Goal: Browse casually

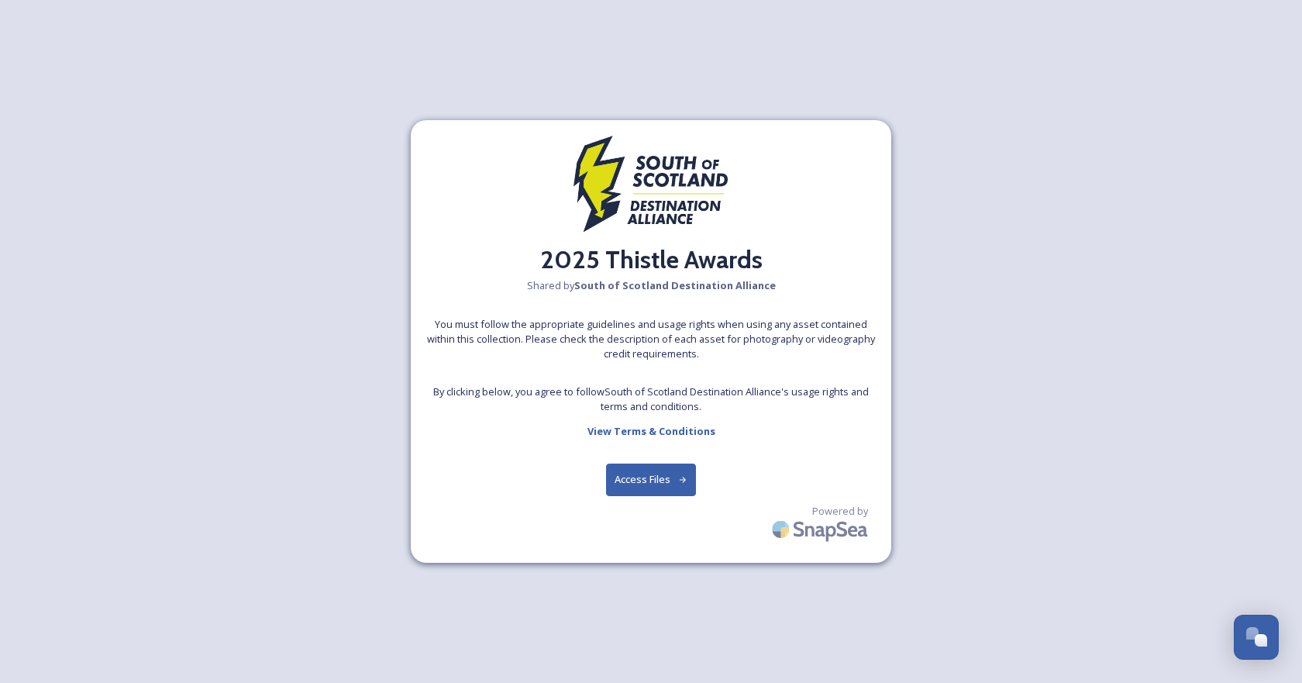
click at [668, 480] on button "Access Files" at bounding box center [651, 479] width 91 height 32
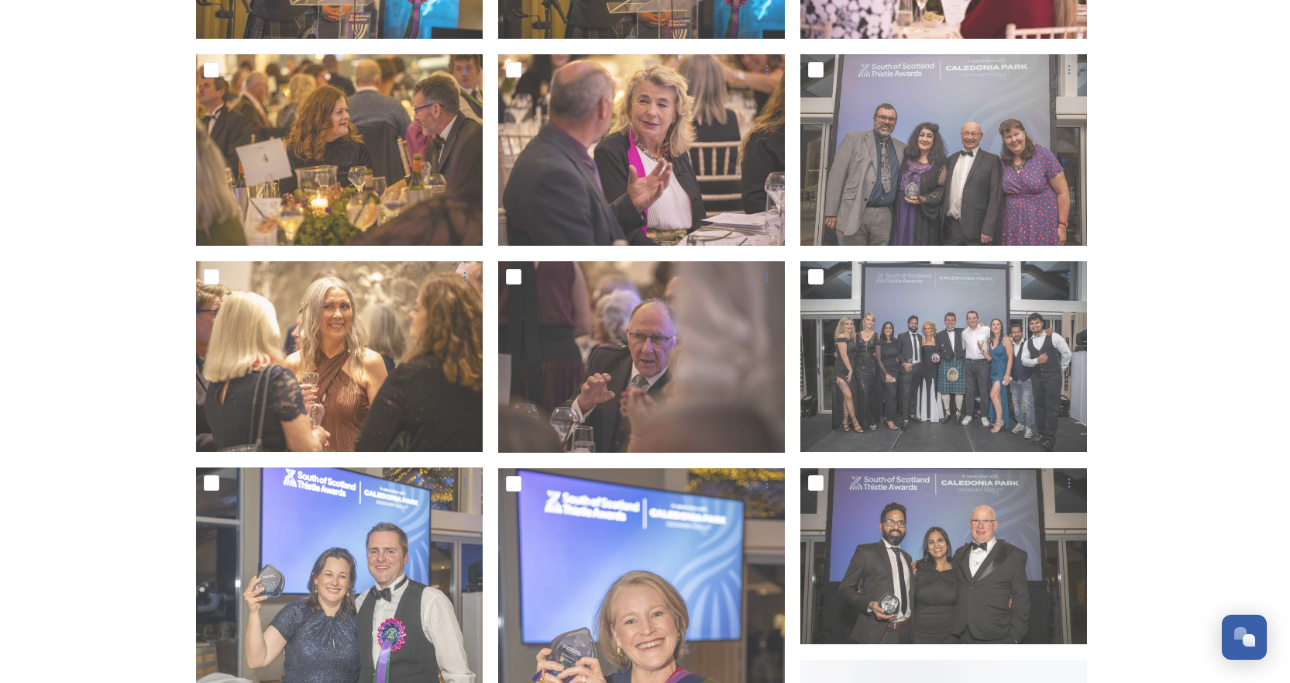
scroll to position [1317, 0]
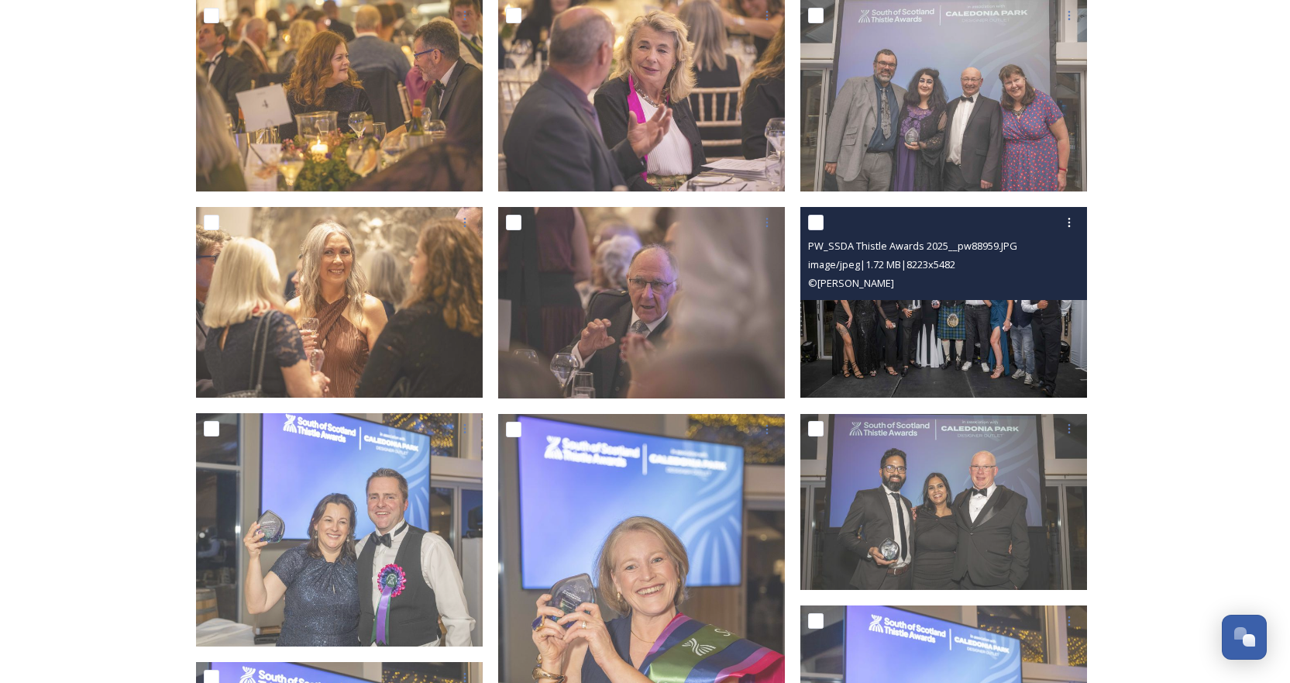
click at [939, 315] on img at bounding box center [943, 302] width 287 height 191
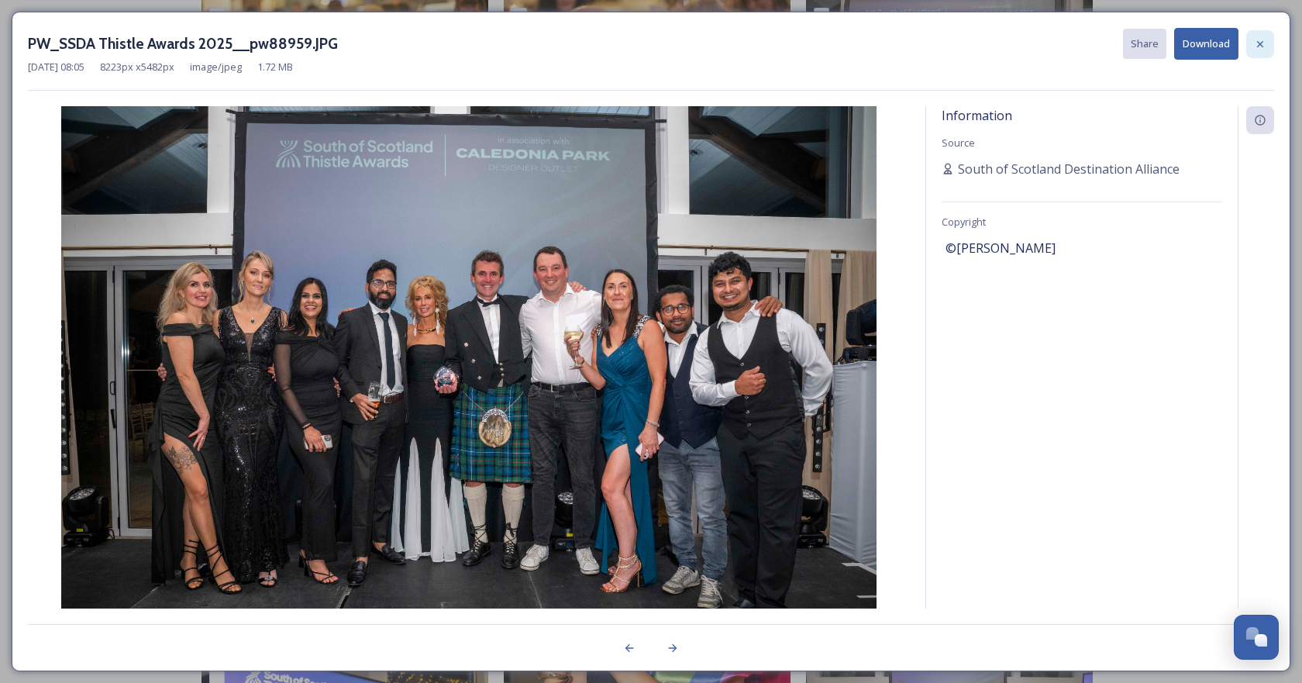
click at [1261, 40] on icon at bounding box center [1260, 44] width 12 height 12
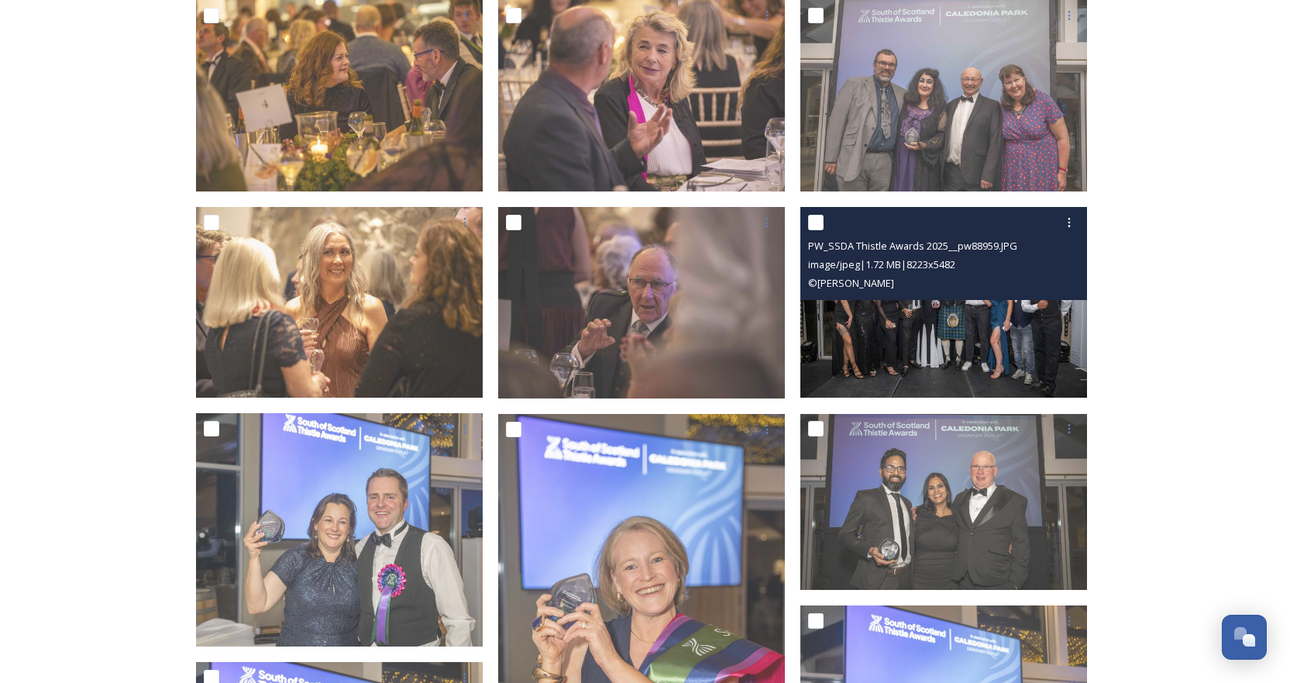
click at [947, 308] on img at bounding box center [943, 302] width 287 height 191
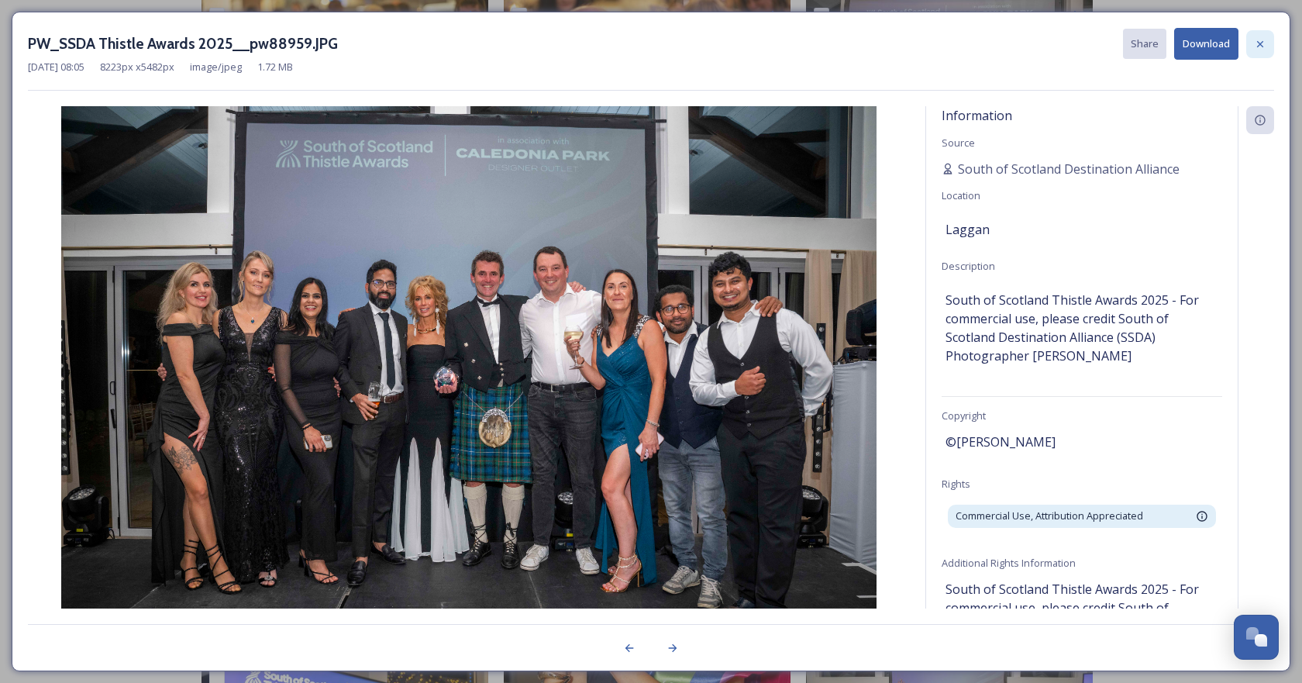
click at [1264, 46] on icon at bounding box center [1260, 44] width 12 height 12
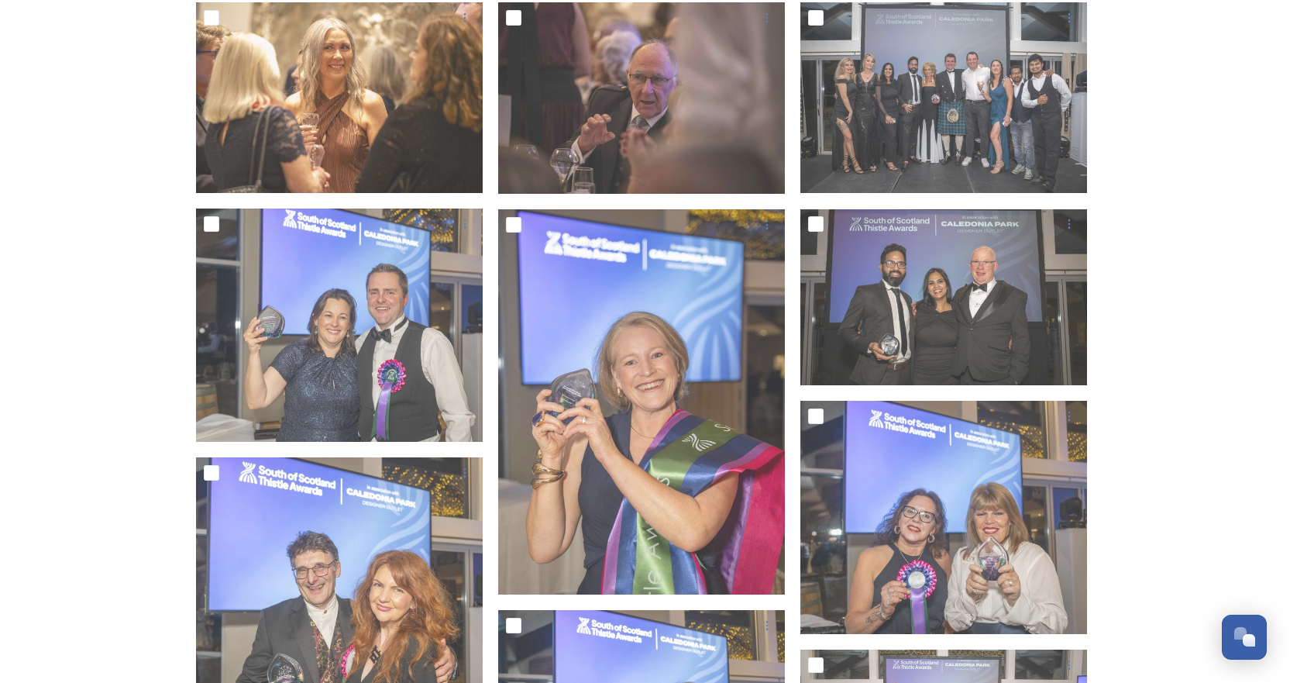
scroll to position [1550, 0]
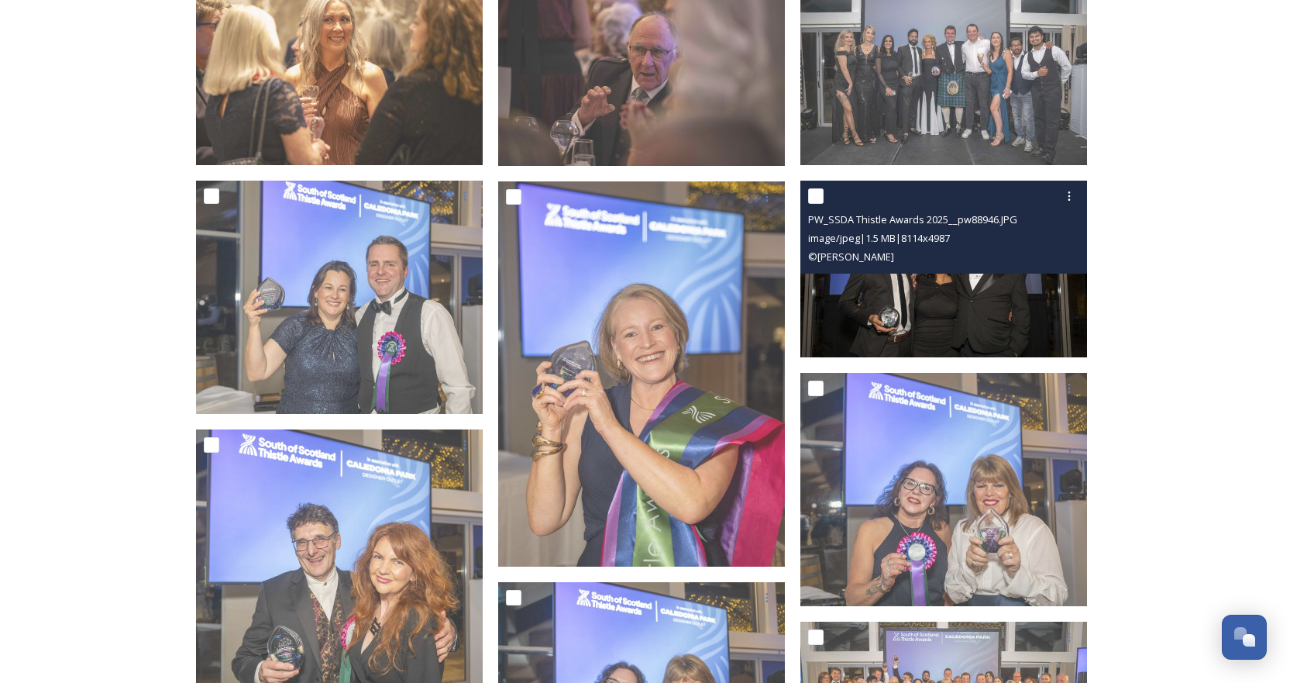
click at [958, 309] on img at bounding box center [943, 269] width 287 height 176
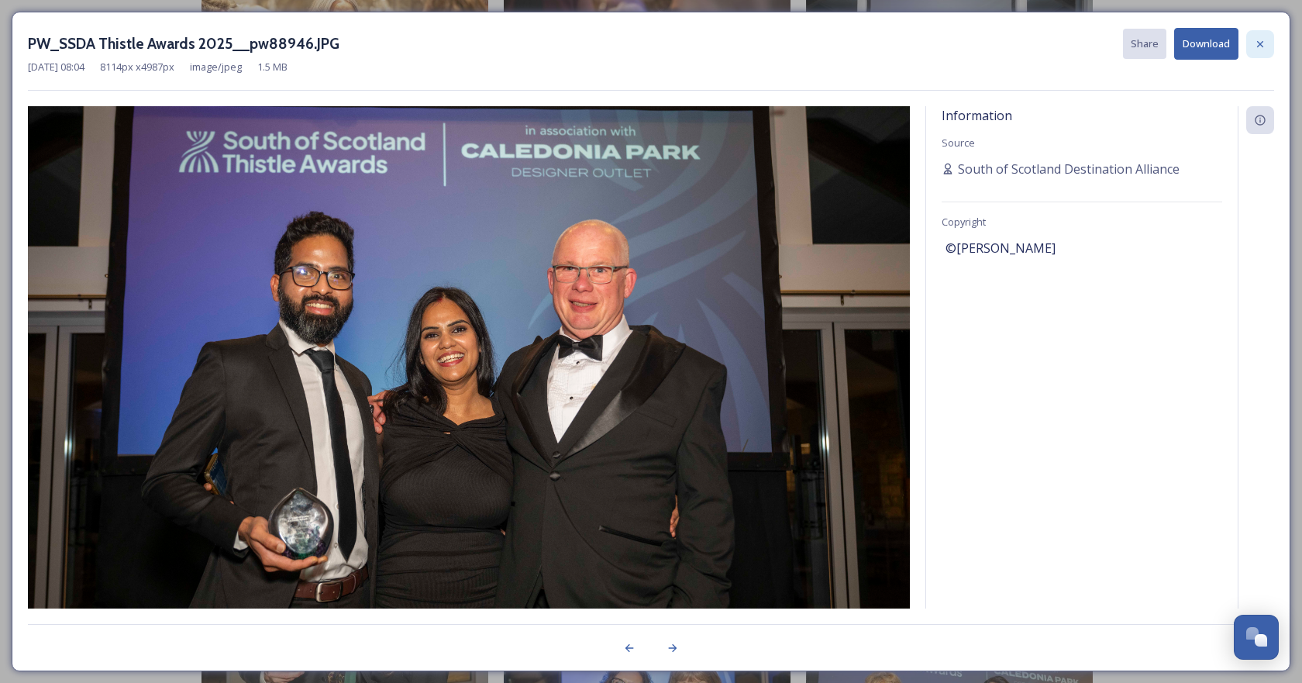
click at [1261, 42] on icon at bounding box center [1260, 43] width 6 height 6
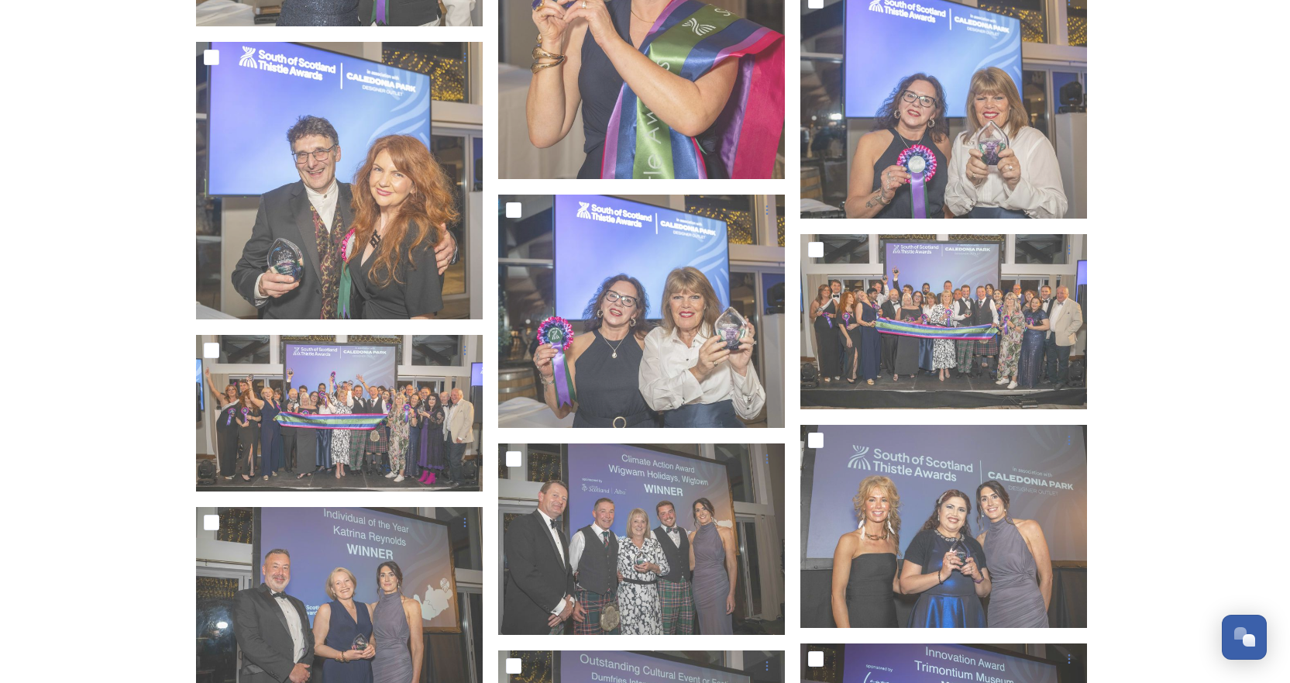
scroll to position [2014, 0]
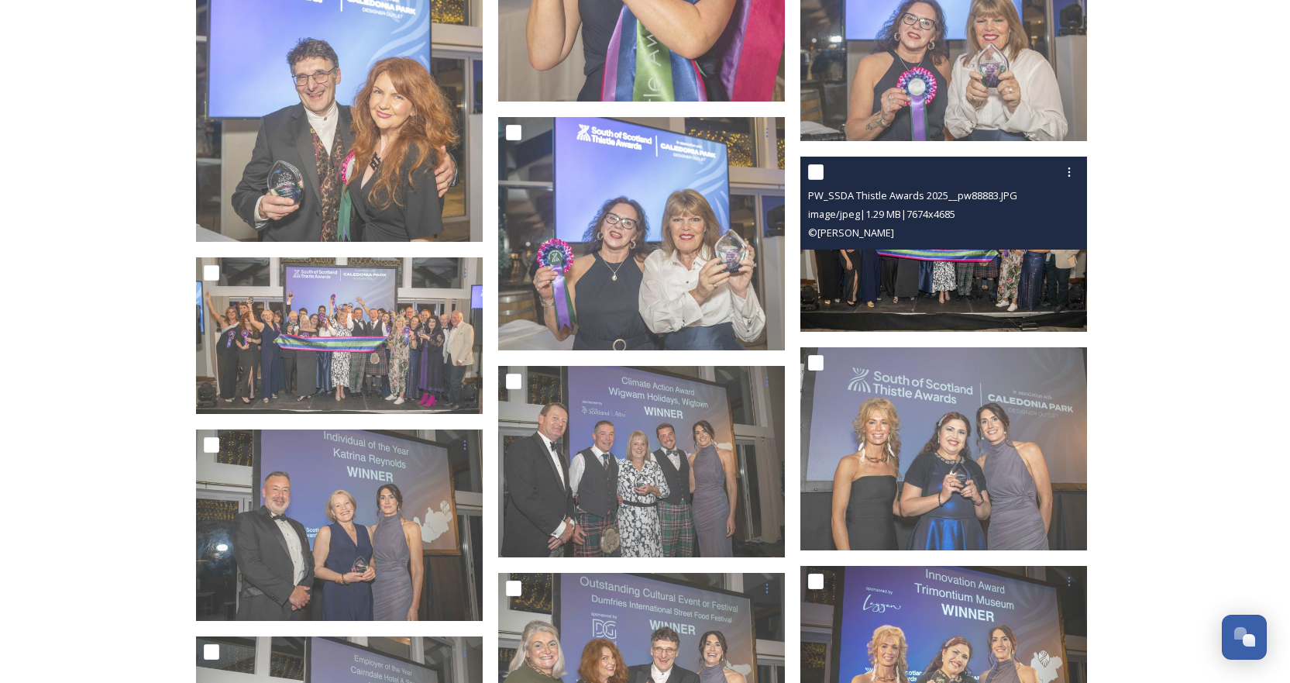
click at [956, 223] on div "© [PERSON_NAME]" at bounding box center [945, 232] width 275 height 19
click at [932, 277] on img at bounding box center [943, 244] width 287 height 175
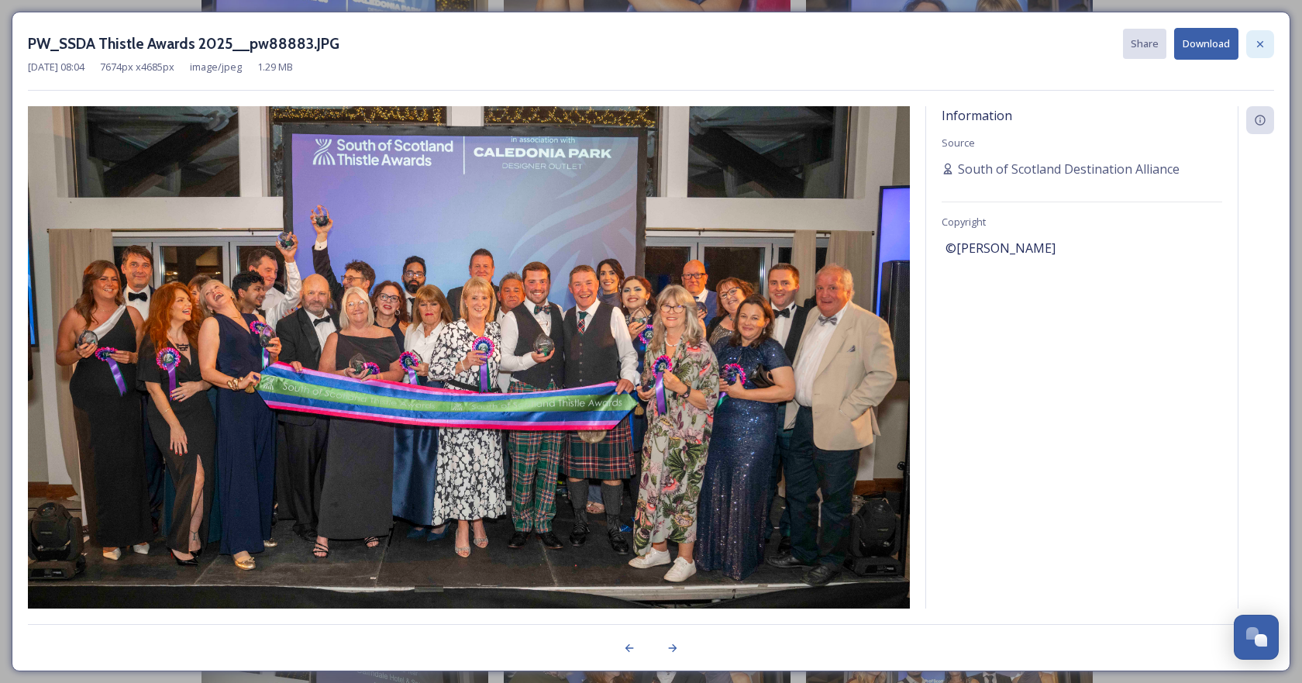
click at [1257, 44] on icon at bounding box center [1260, 44] width 12 height 12
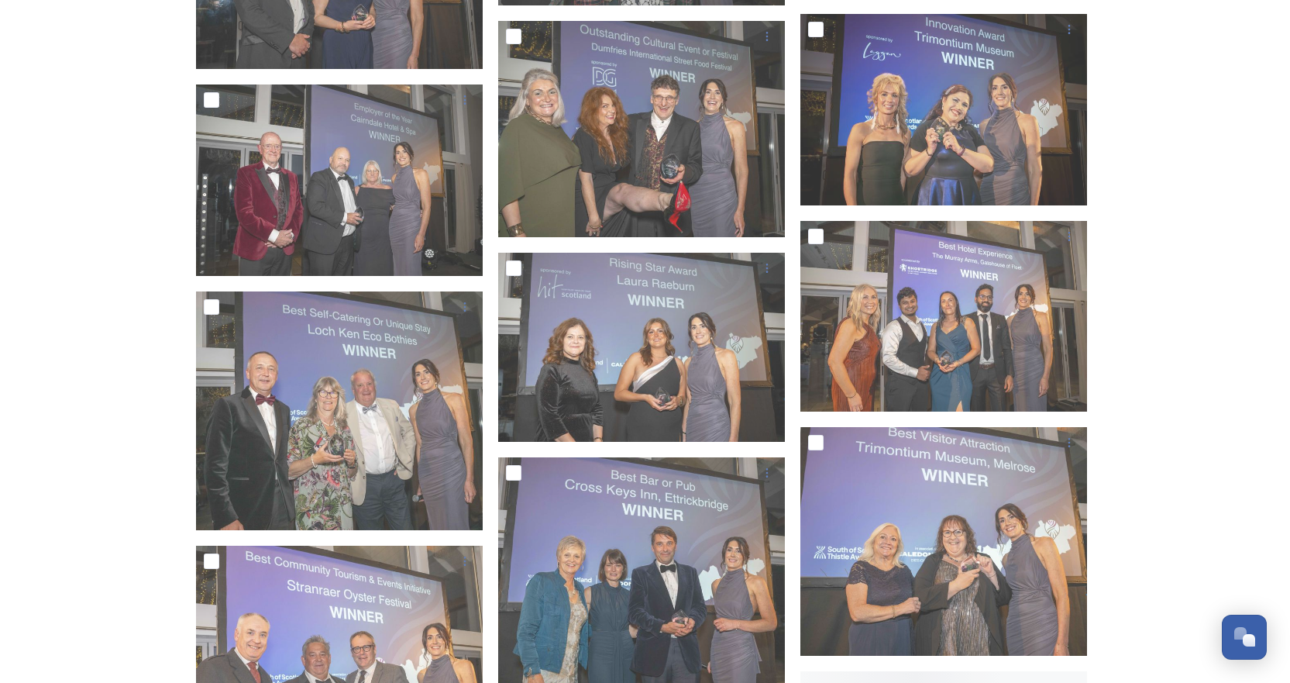
scroll to position [2634, 0]
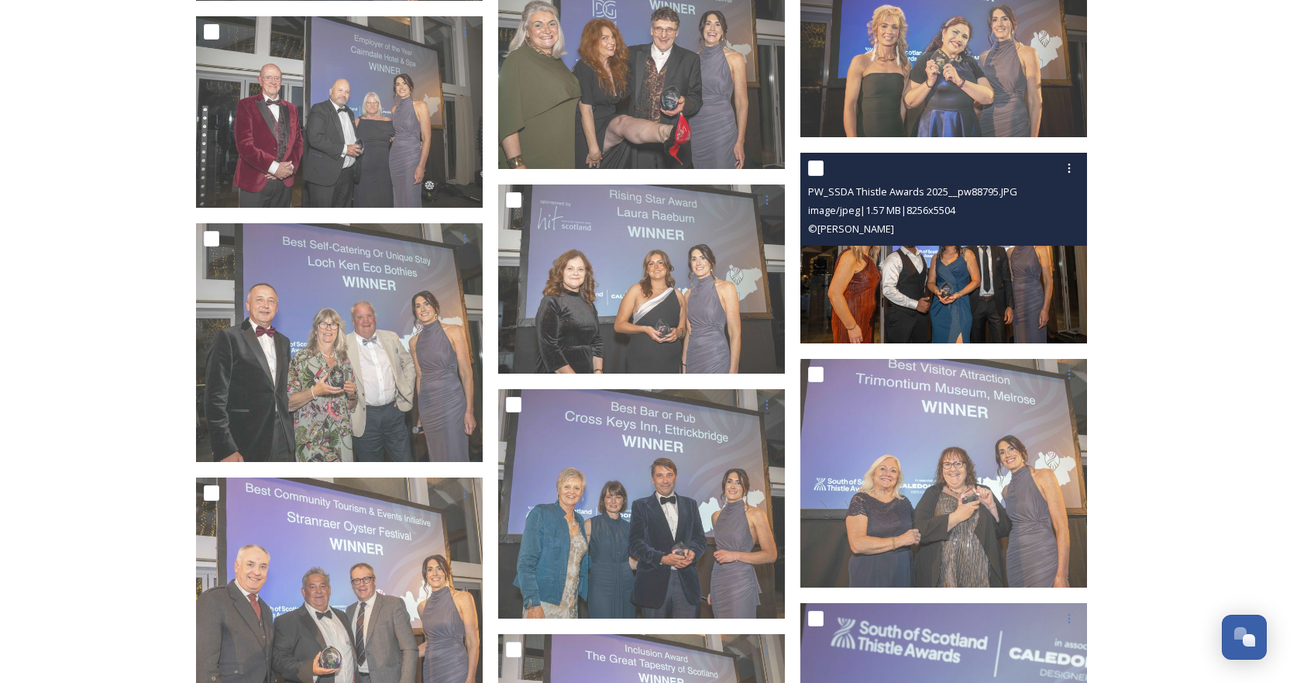
click at [963, 273] on img at bounding box center [943, 248] width 287 height 191
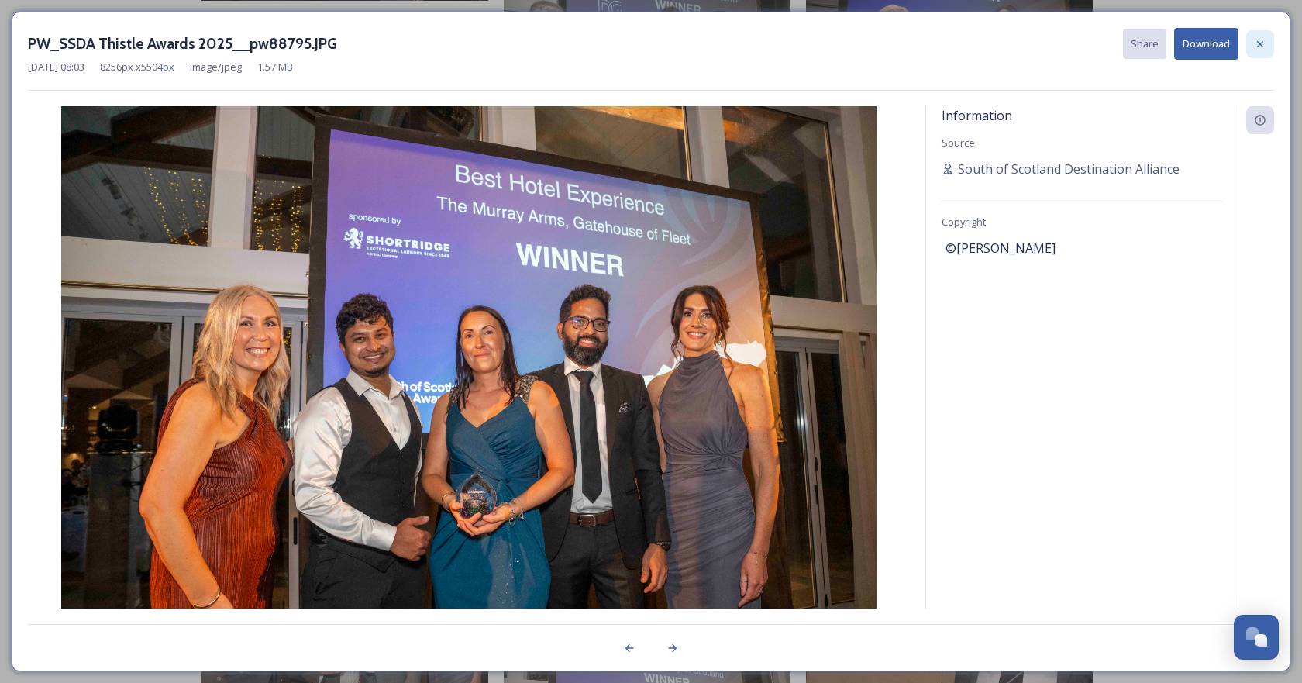
click at [1260, 42] on icon at bounding box center [1260, 44] width 12 height 12
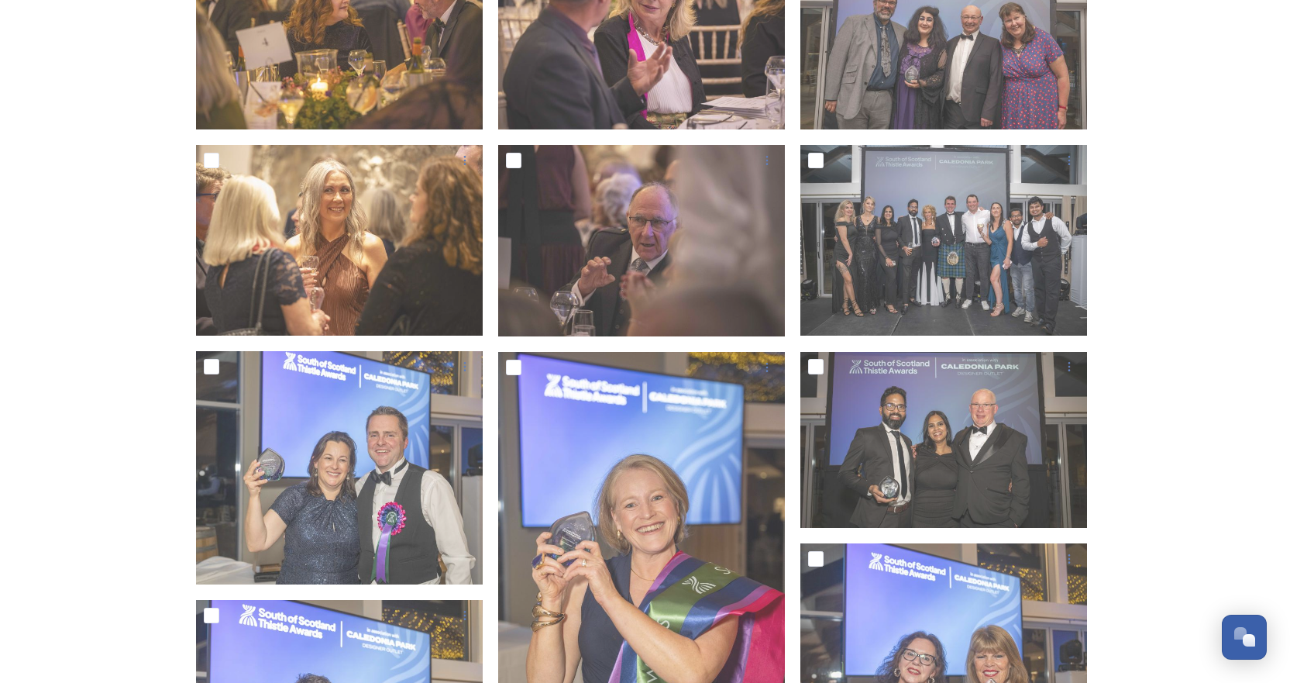
scroll to position [1395, 0]
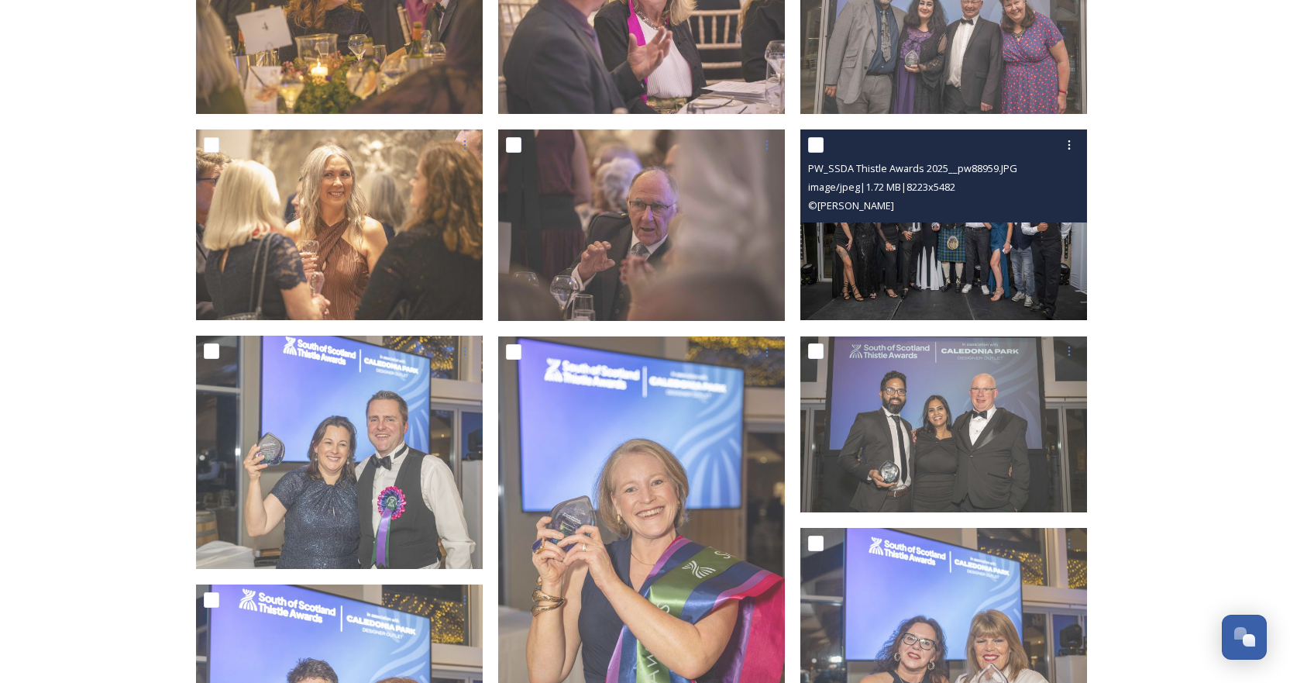
click at [987, 240] on img at bounding box center [943, 224] width 287 height 191
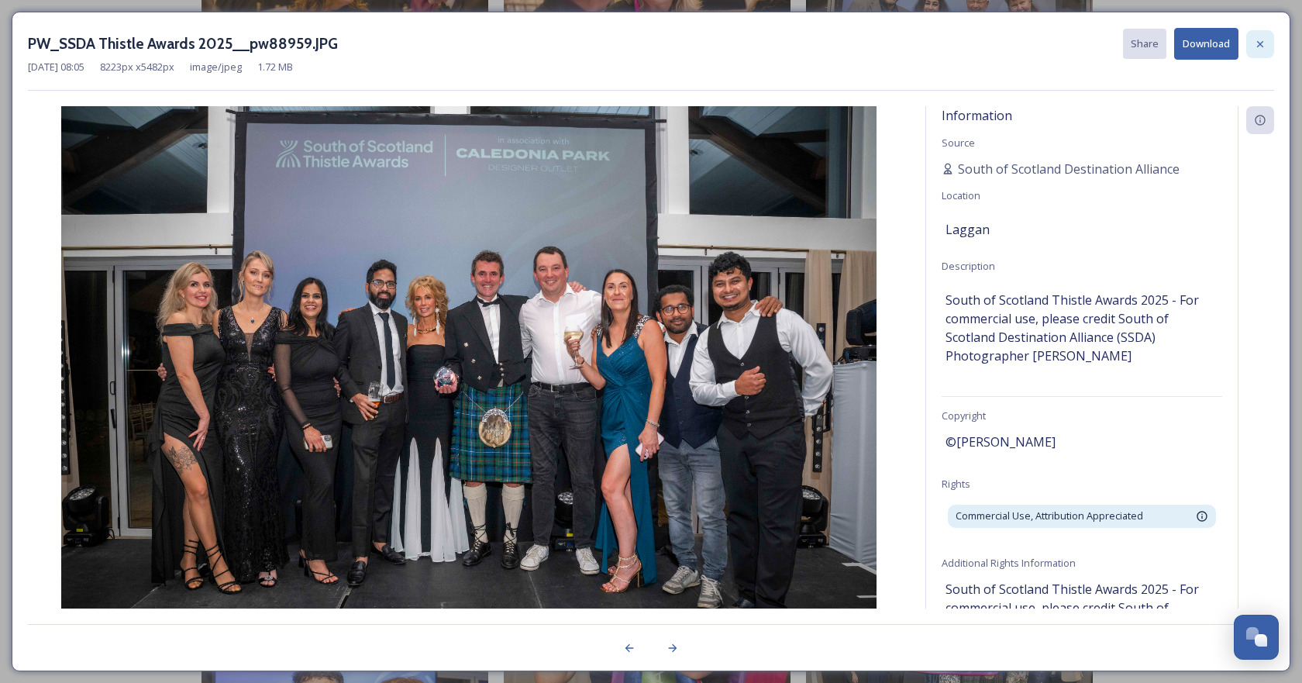
click at [1261, 46] on icon at bounding box center [1260, 43] width 6 height 6
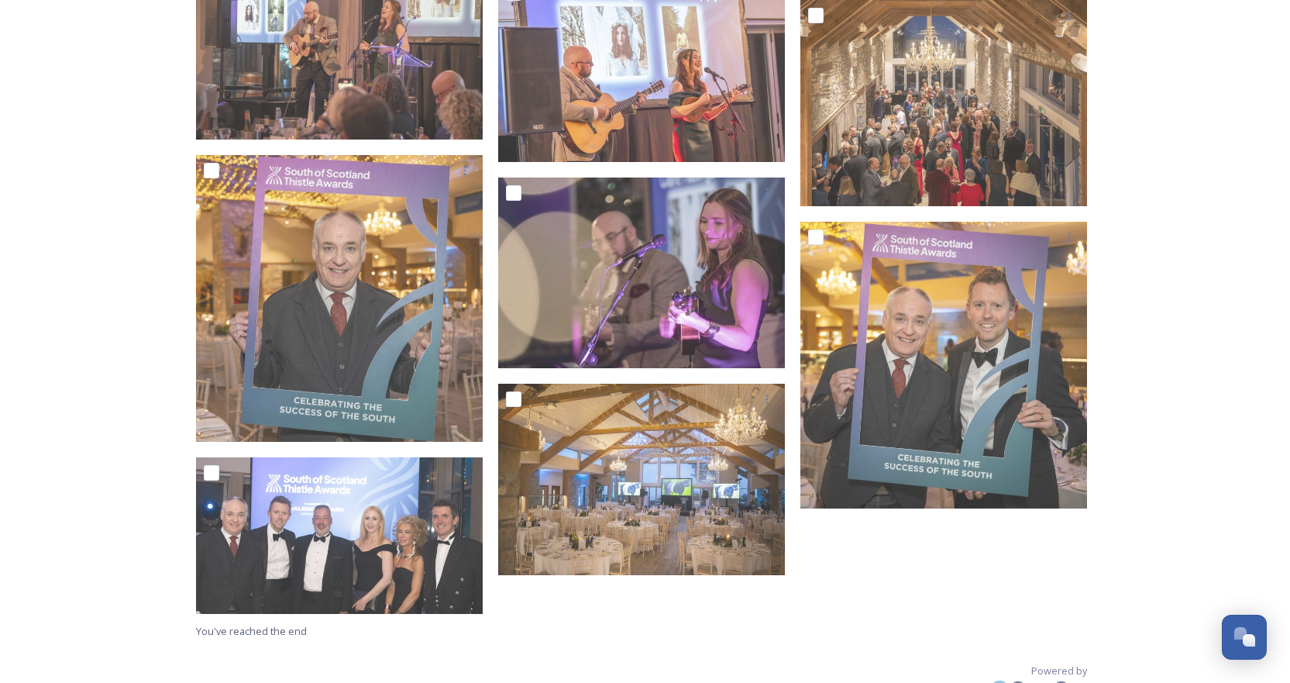
scroll to position [4188, 0]
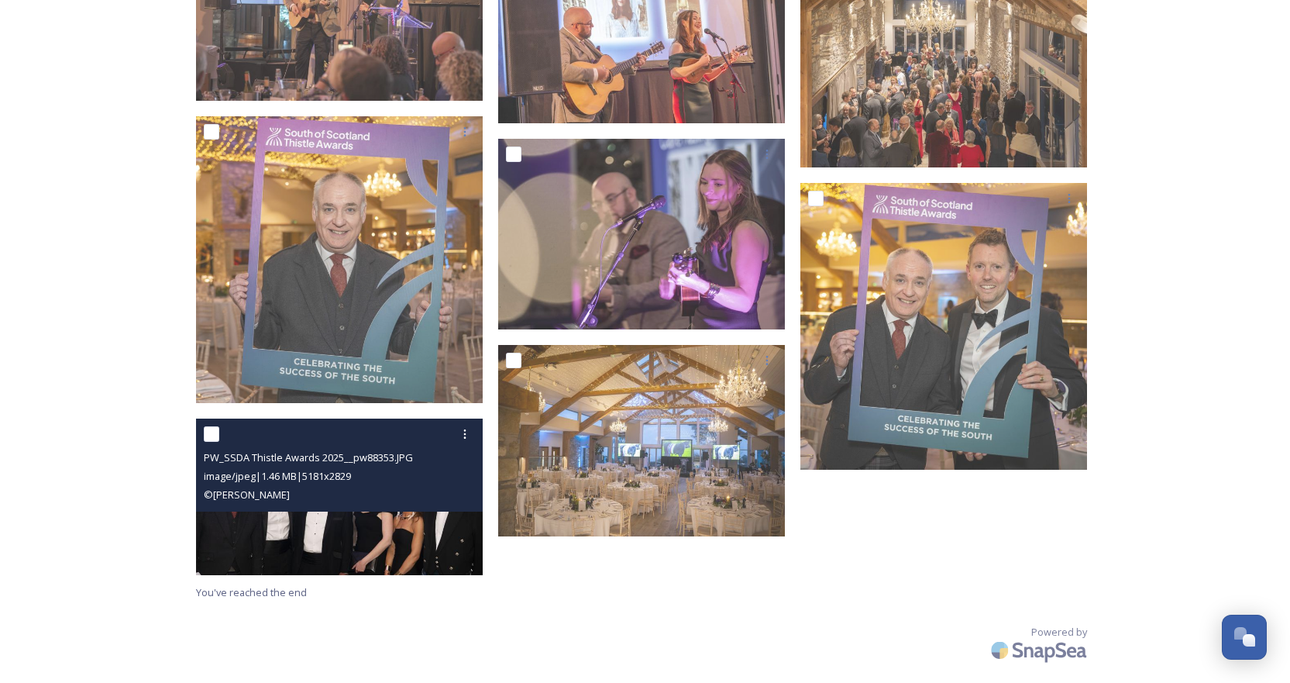
click at [390, 542] on img at bounding box center [339, 496] width 287 height 157
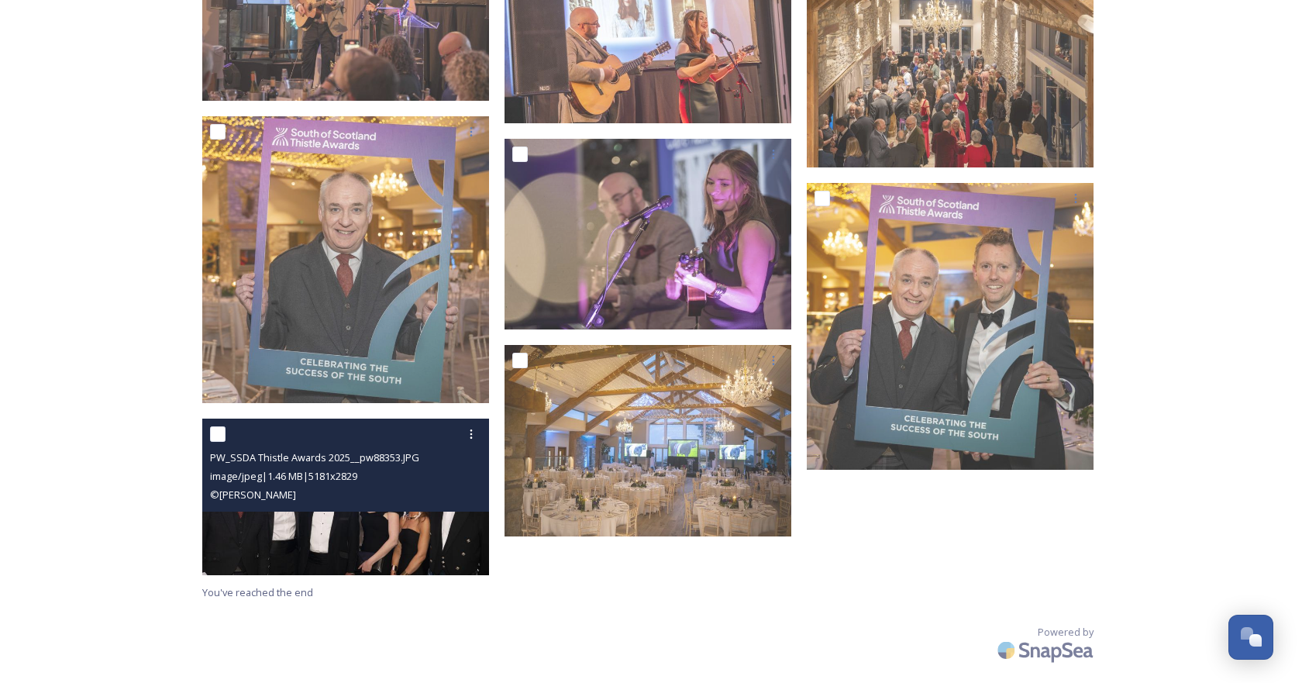
scroll to position [4150, 0]
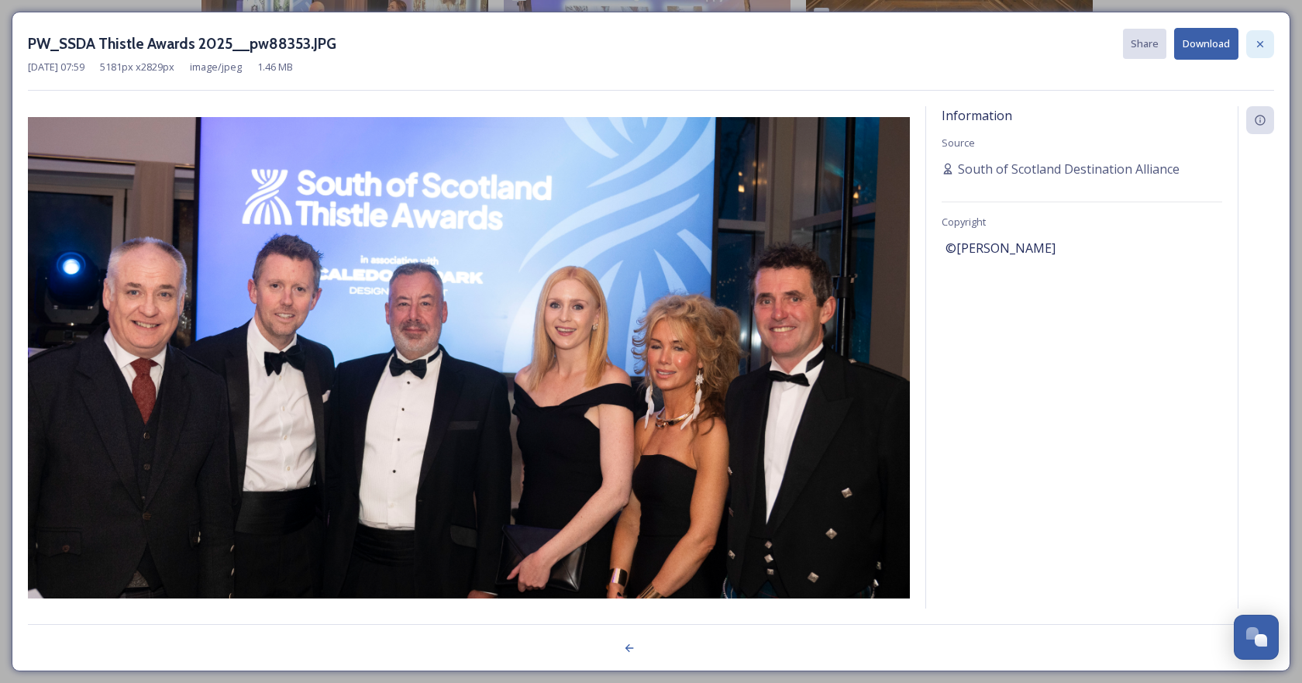
click at [1261, 41] on icon at bounding box center [1260, 44] width 12 height 12
